Goal: Task Accomplishment & Management: Manage account settings

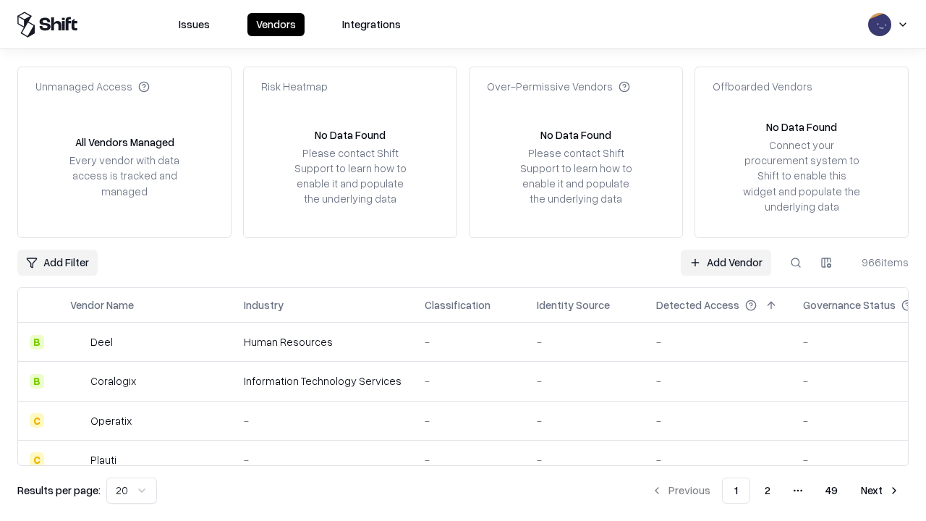
click at [725, 262] on link "Add Vendor" at bounding box center [725, 262] width 90 height 26
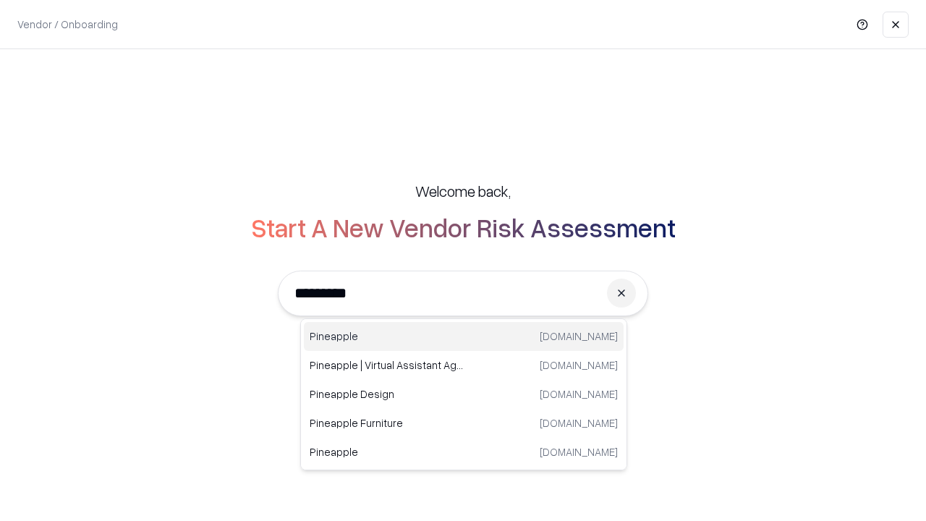
click at [463, 336] on div "Pineapple pineappleenergy.com" at bounding box center [464, 336] width 320 height 29
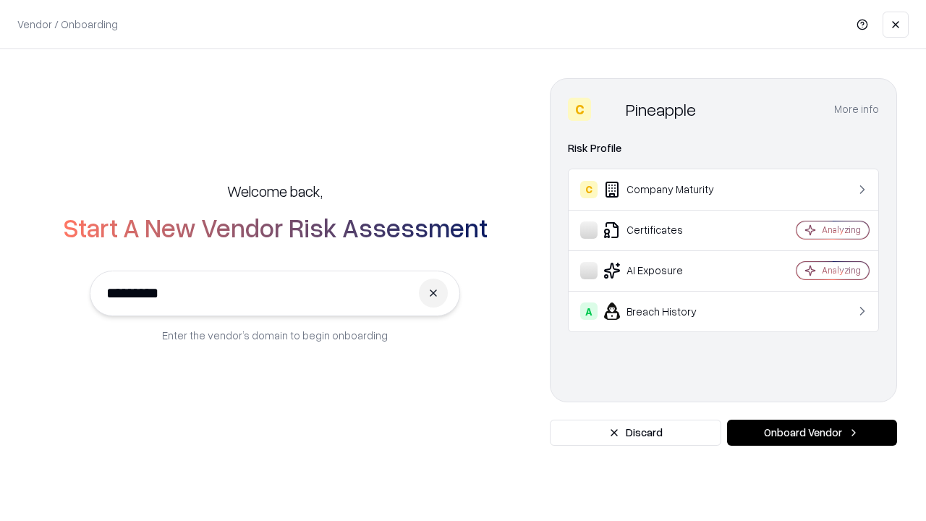
type input "*********"
click at [811, 432] on button "Onboard Vendor" at bounding box center [812, 432] width 170 height 26
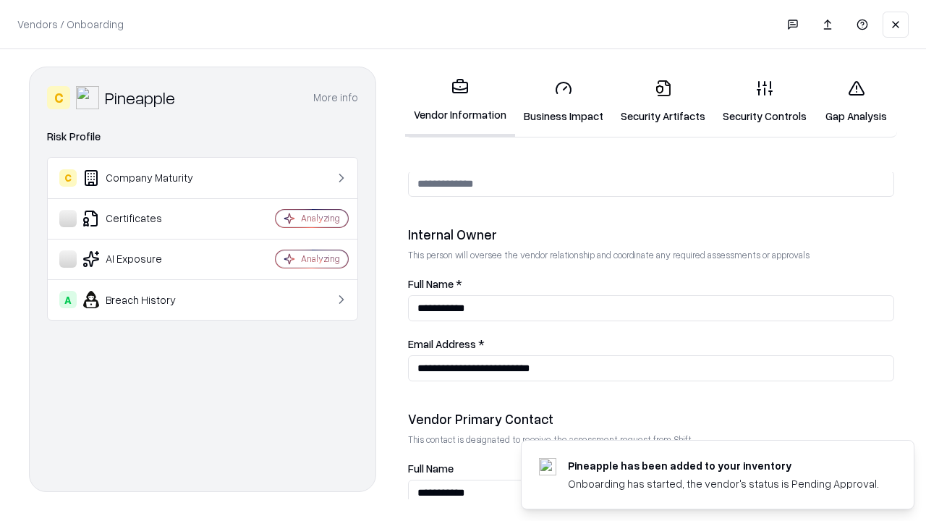
scroll to position [749, 0]
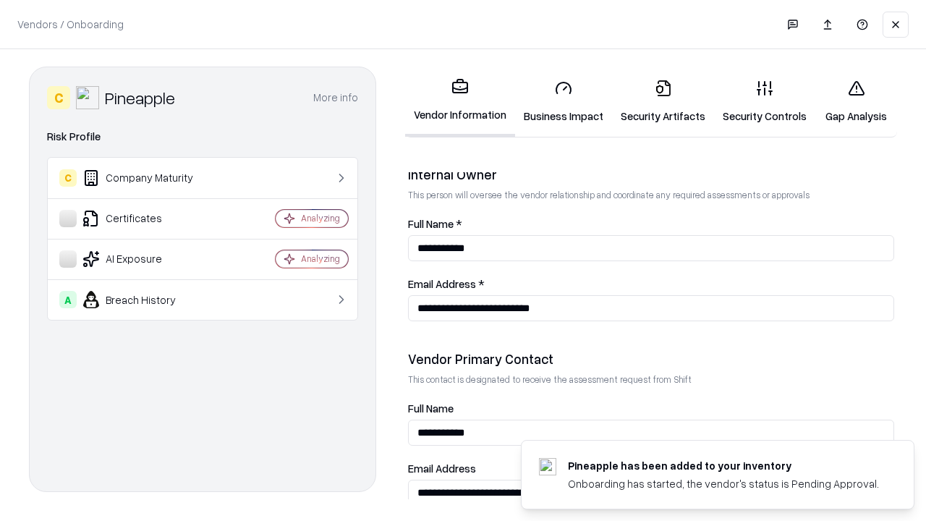
click at [563, 101] on link "Business Impact" at bounding box center [563, 101] width 97 height 67
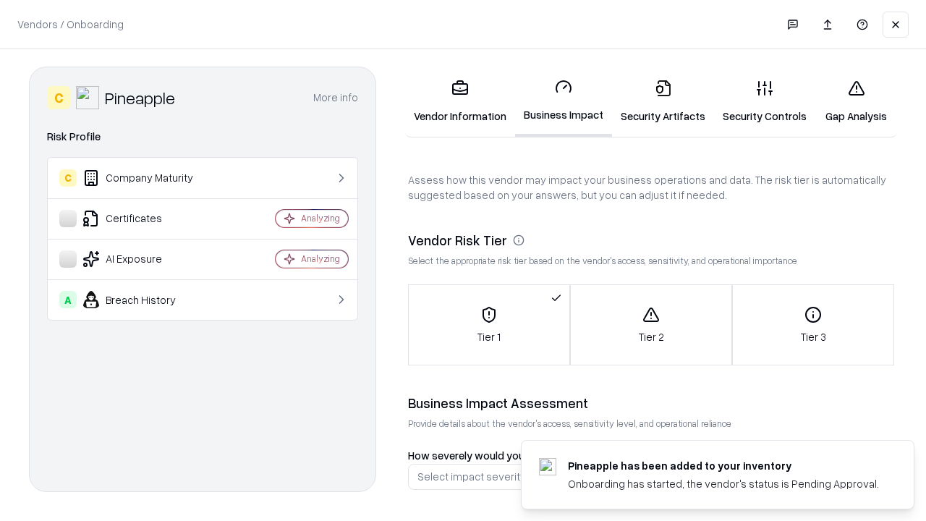
click at [662, 101] on link "Security Artifacts" at bounding box center [663, 101] width 102 height 67
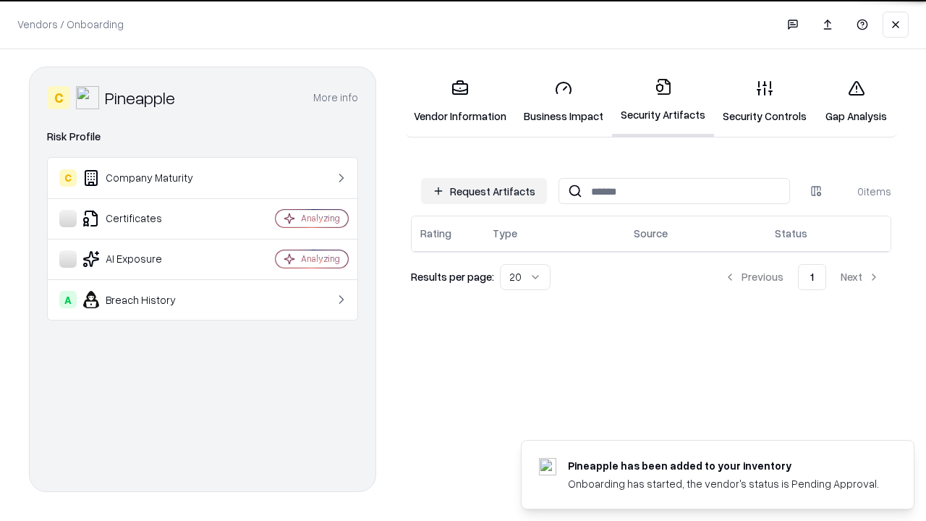
click at [484, 191] on button "Request Artifacts" at bounding box center [484, 191] width 126 height 26
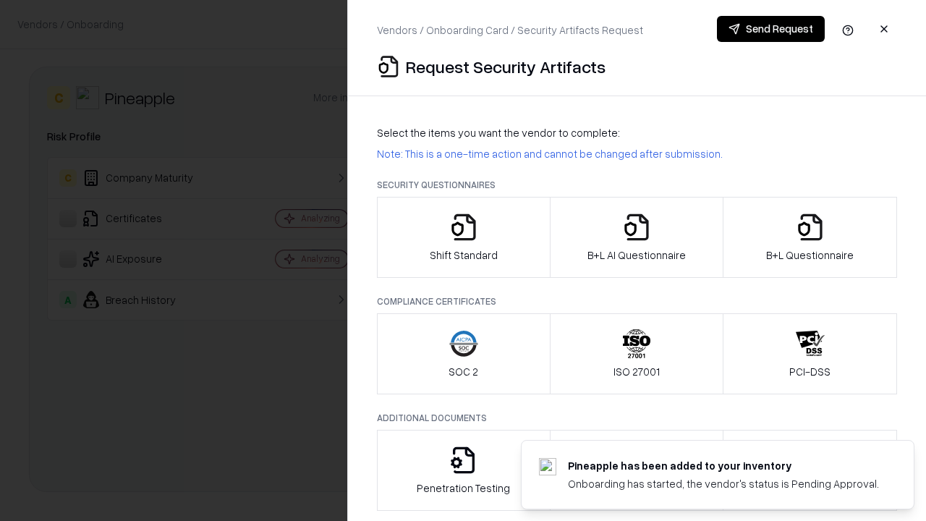
click at [463, 237] on icon "button" at bounding box center [463, 227] width 29 height 29
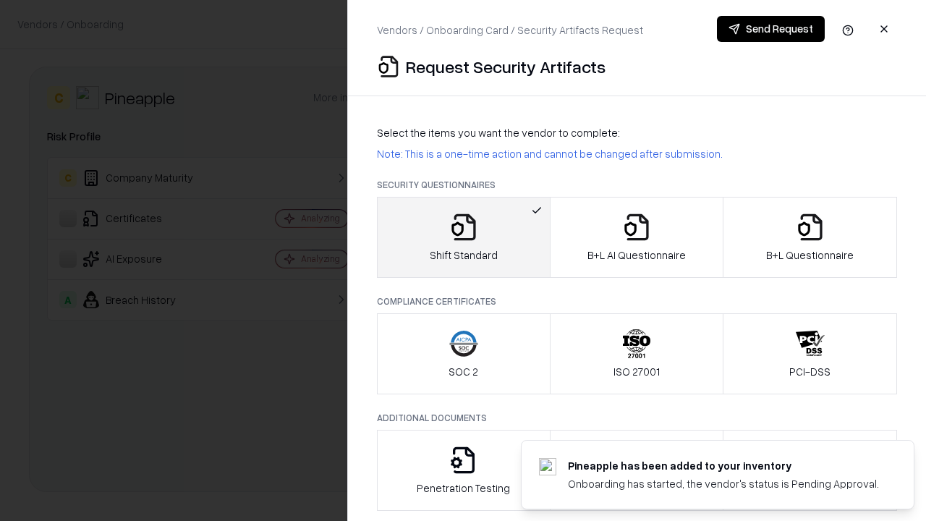
click at [770, 29] on button "Send Request" at bounding box center [771, 29] width 108 height 26
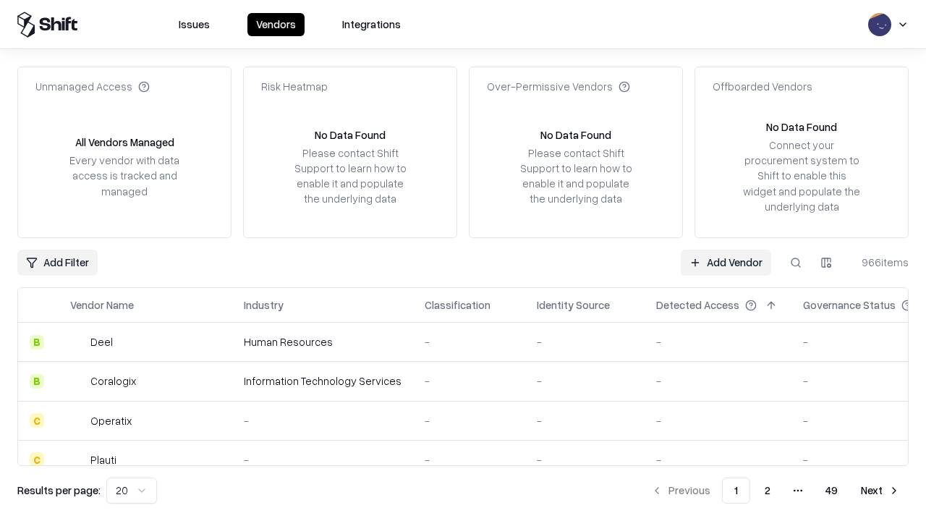
click at [795, 262] on button at bounding box center [795, 262] width 26 height 26
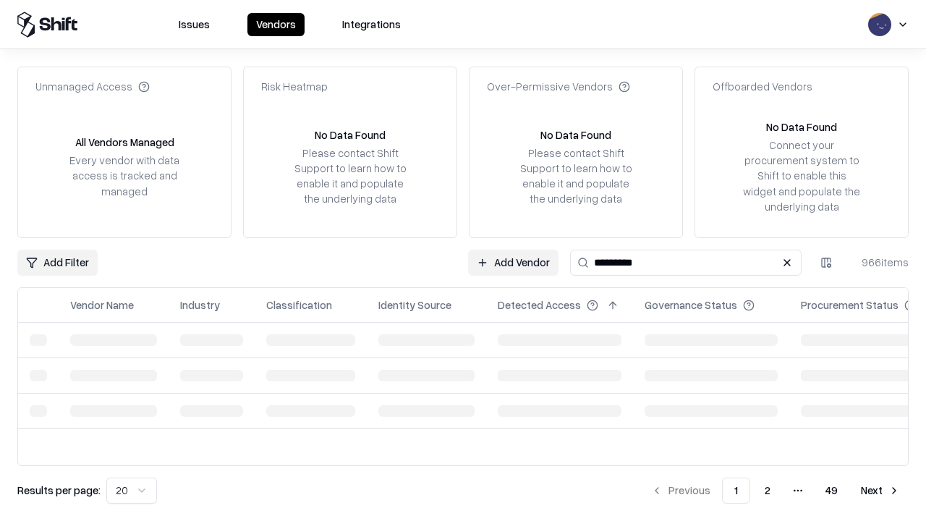
type input "*********"
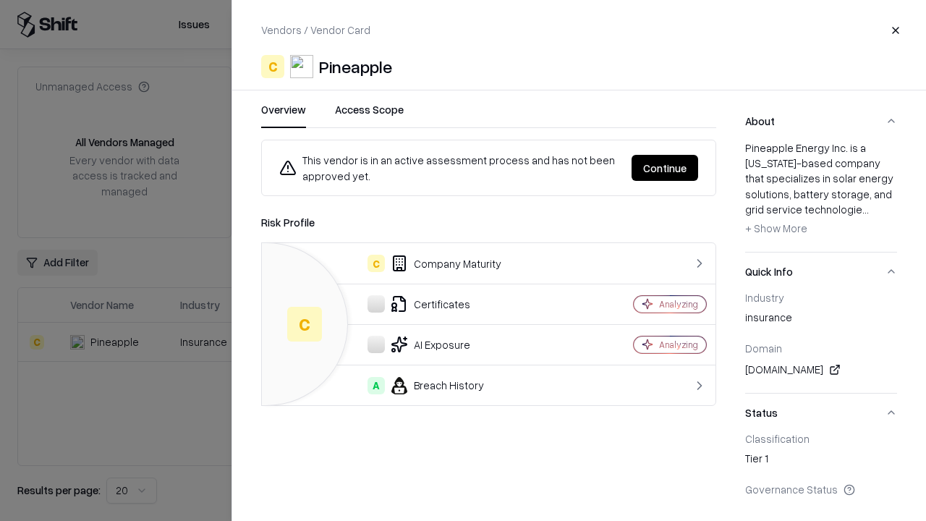
click at [665, 168] on button "Continue" at bounding box center [664, 168] width 67 height 26
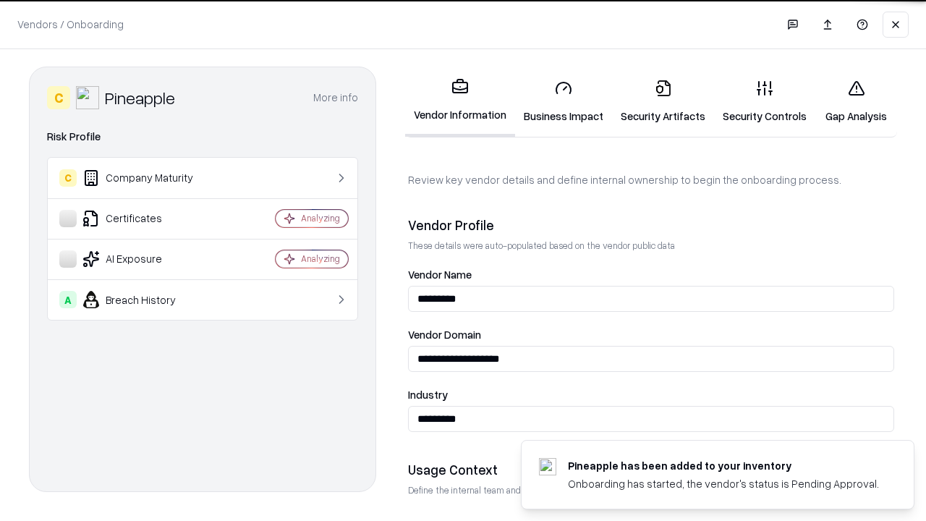
click at [662, 101] on link "Security Artifacts" at bounding box center [663, 101] width 102 height 67
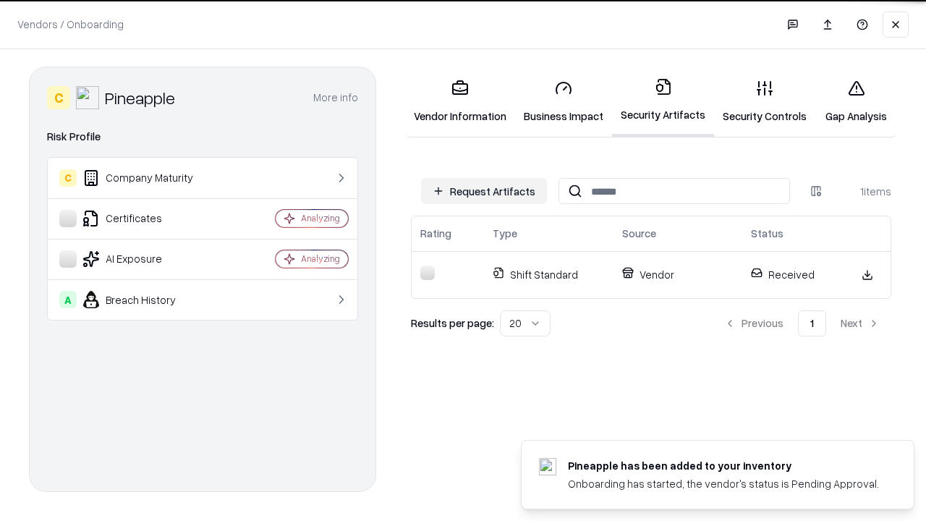
click at [764, 101] on link "Security Controls" at bounding box center [764, 101] width 101 height 67
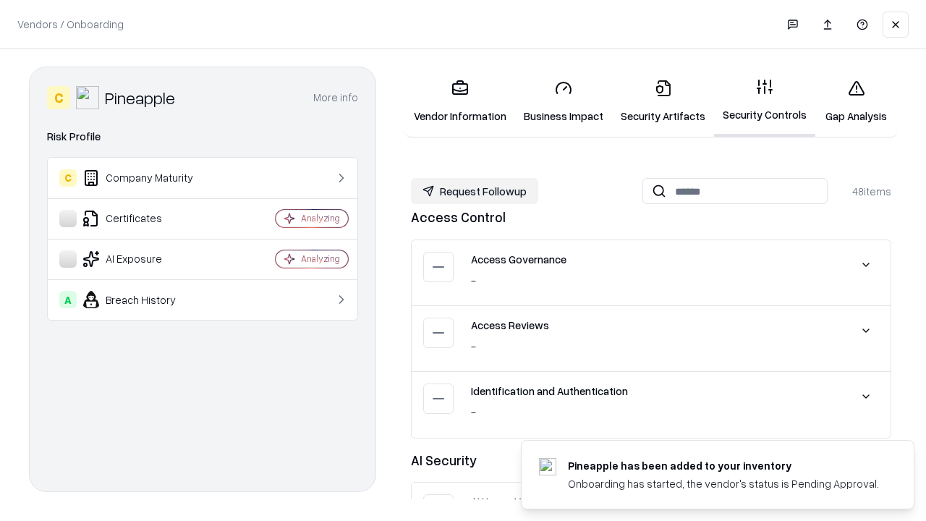
click at [474, 191] on button "Request Followup" at bounding box center [474, 191] width 127 height 26
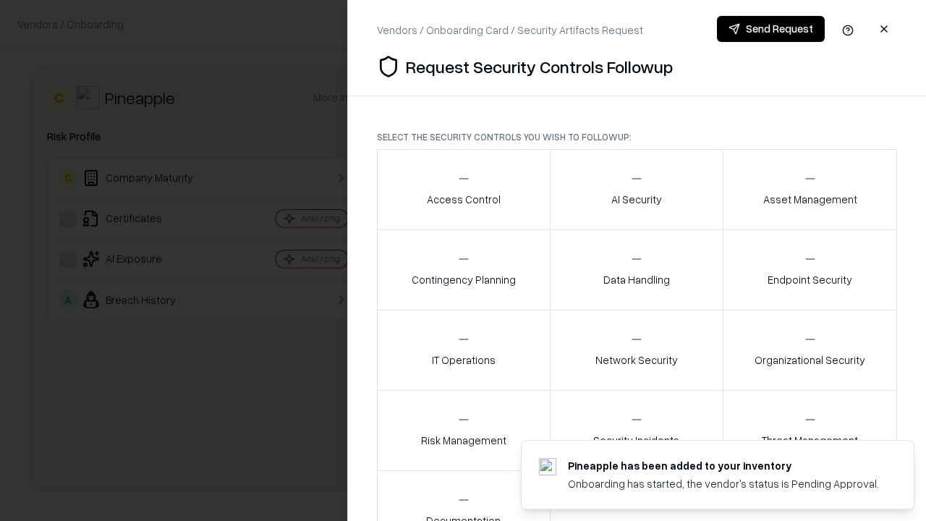
click at [463, 189] on div "Access Control" at bounding box center [464, 188] width 74 height 35
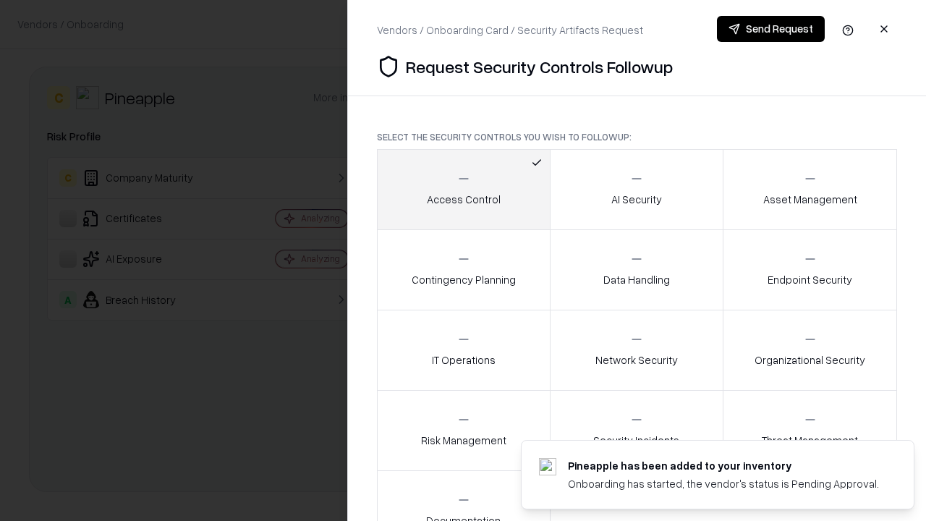
click at [770, 29] on button "Send Request" at bounding box center [771, 29] width 108 height 26
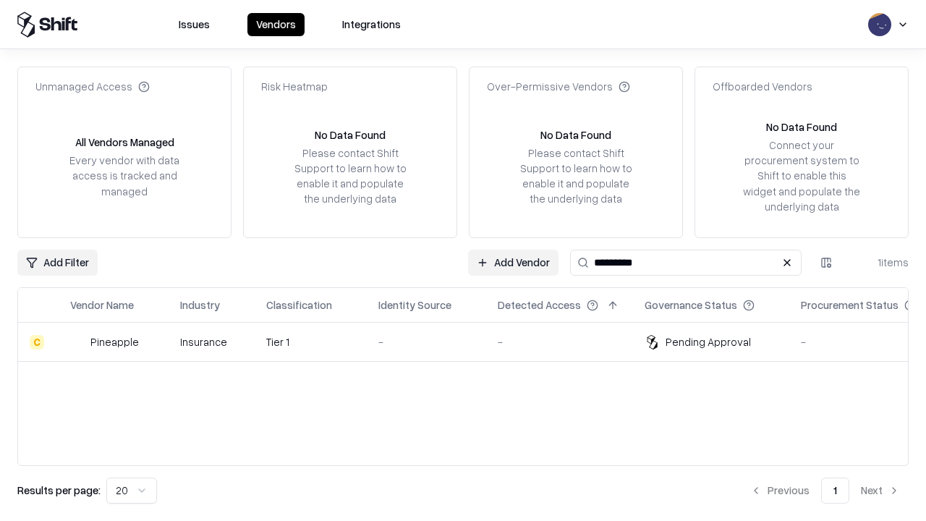
type input "*********"
click at [471, 341] on div "-" at bounding box center [426, 341] width 96 height 15
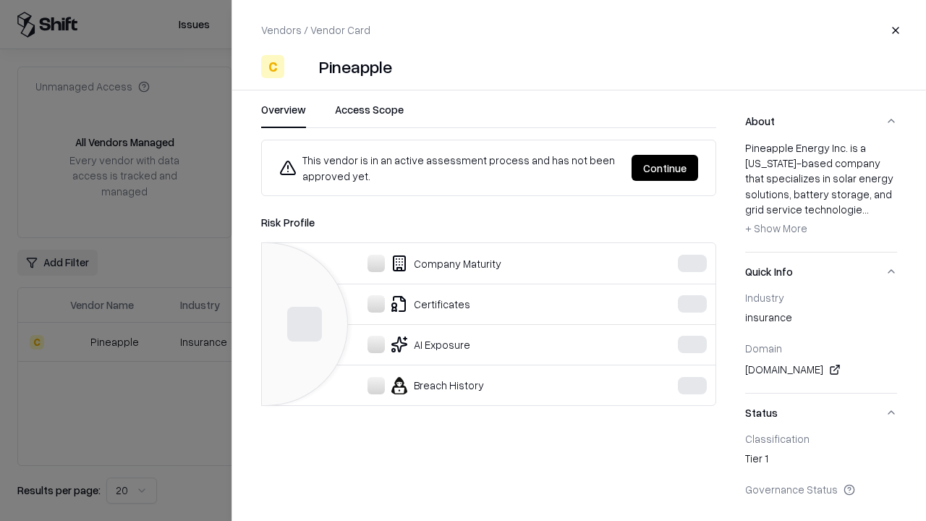
click at [698, 168] on button "Continue" at bounding box center [664, 168] width 67 height 26
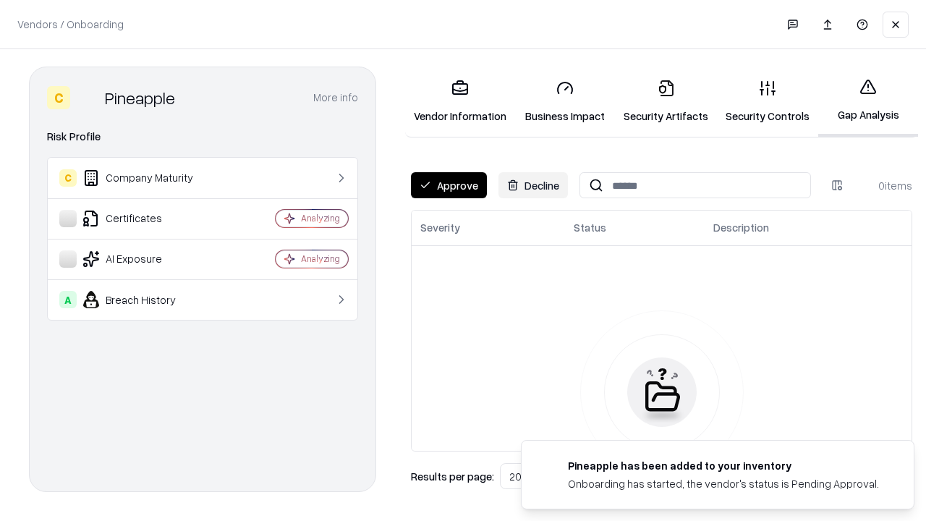
click at [448, 185] on button "Approve" at bounding box center [449, 185] width 76 height 26
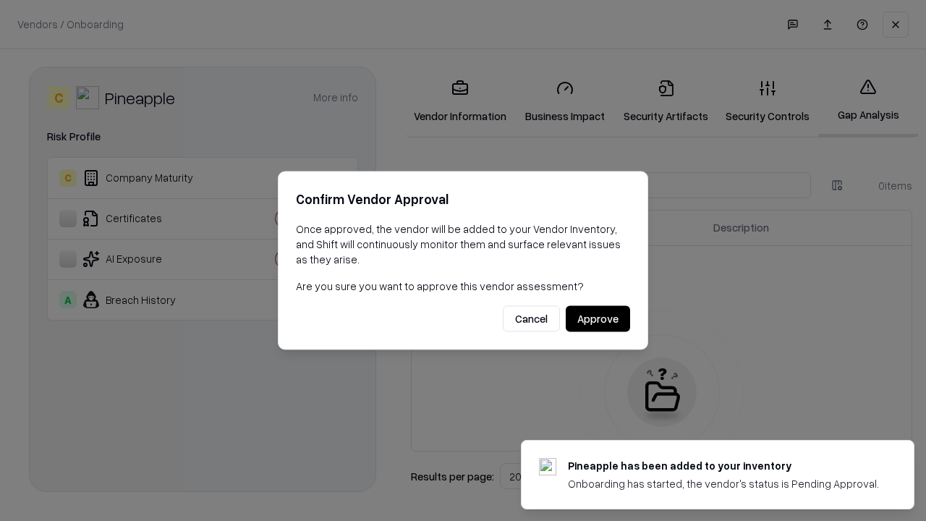
click at [597, 318] on button "Approve" at bounding box center [597, 319] width 64 height 26
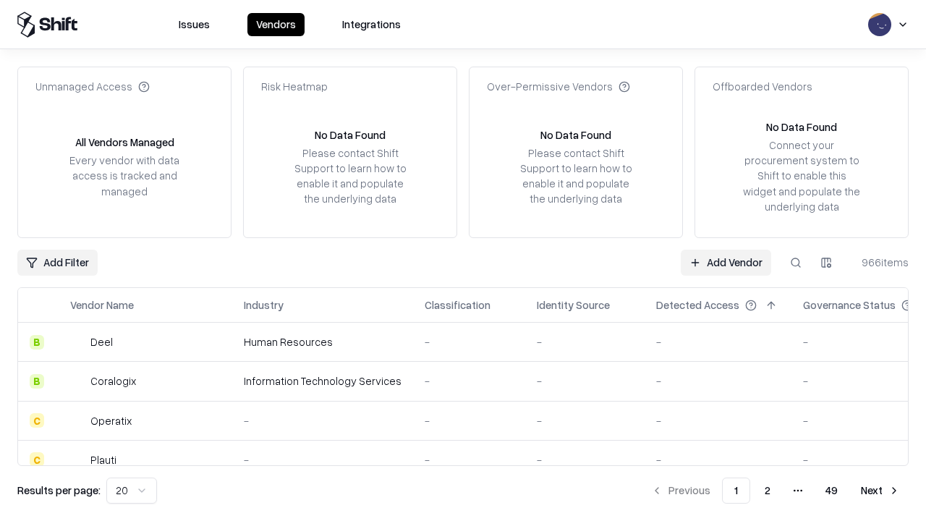
type input "*********"
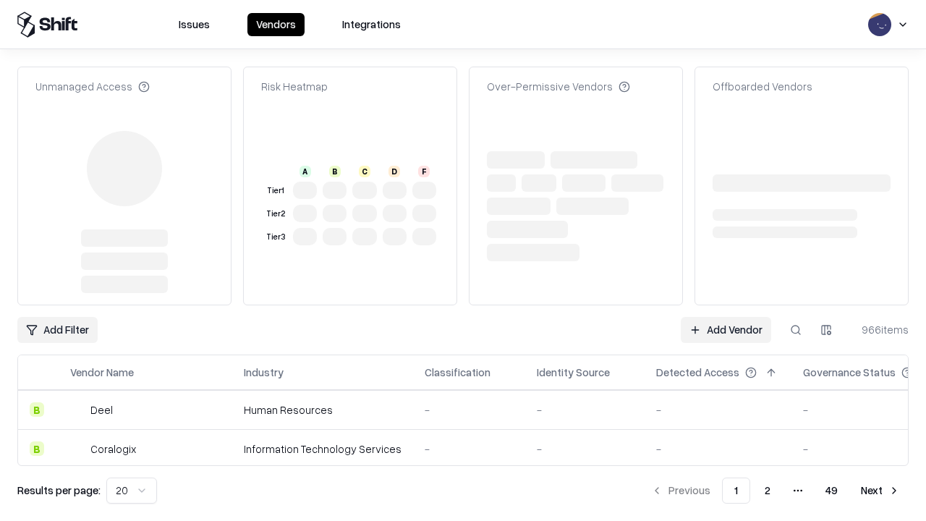
click at [725, 330] on link "Add Vendor" at bounding box center [725, 330] width 90 height 26
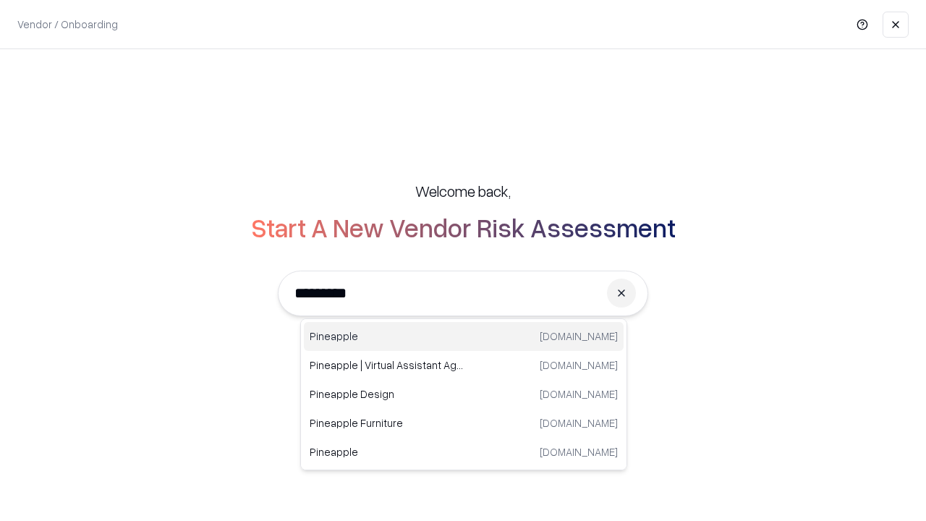
click at [463, 336] on div "Pineapple pineappleenergy.com" at bounding box center [464, 336] width 320 height 29
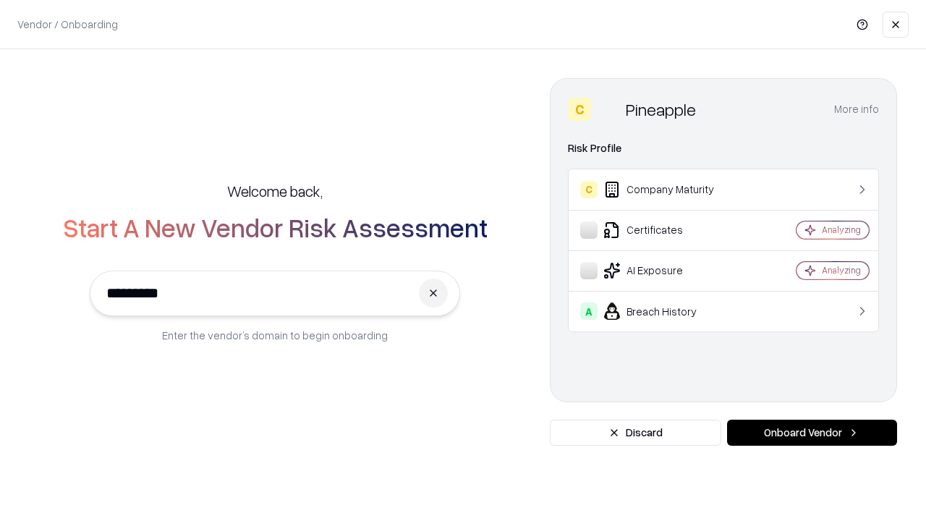
type input "*********"
click at [811, 432] on button "Onboard Vendor" at bounding box center [812, 432] width 170 height 26
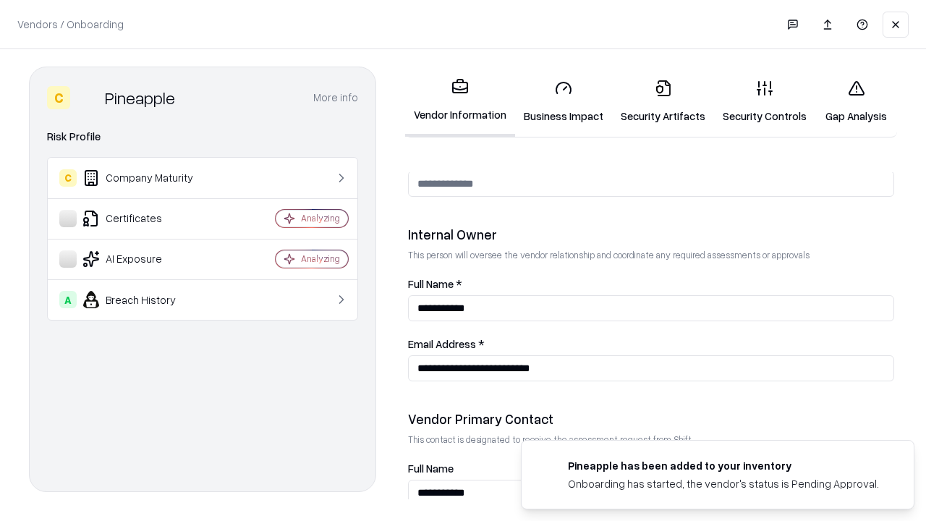
scroll to position [749, 0]
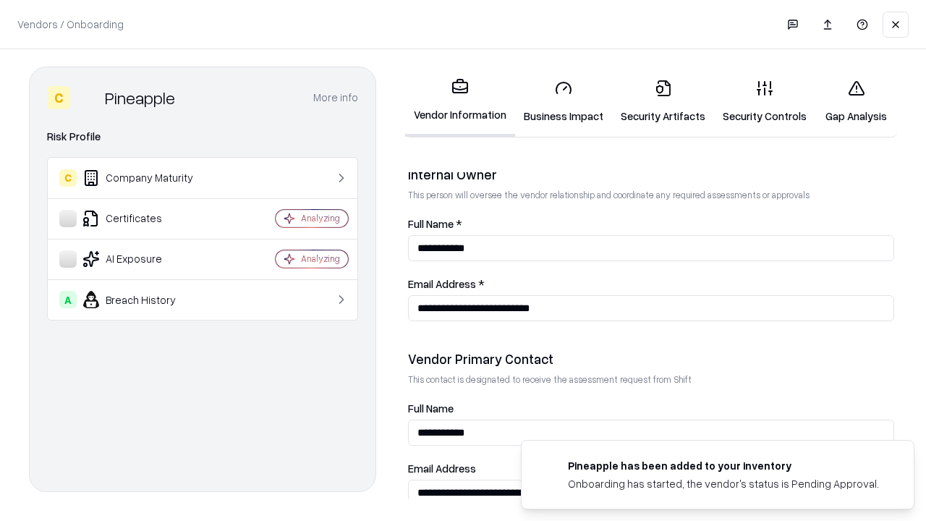
click at [855, 101] on link "Gap Analysis" at bounding box center [856, 101] width 82 height 67
